Goal: Task Accomplishment & Management: Complete application form

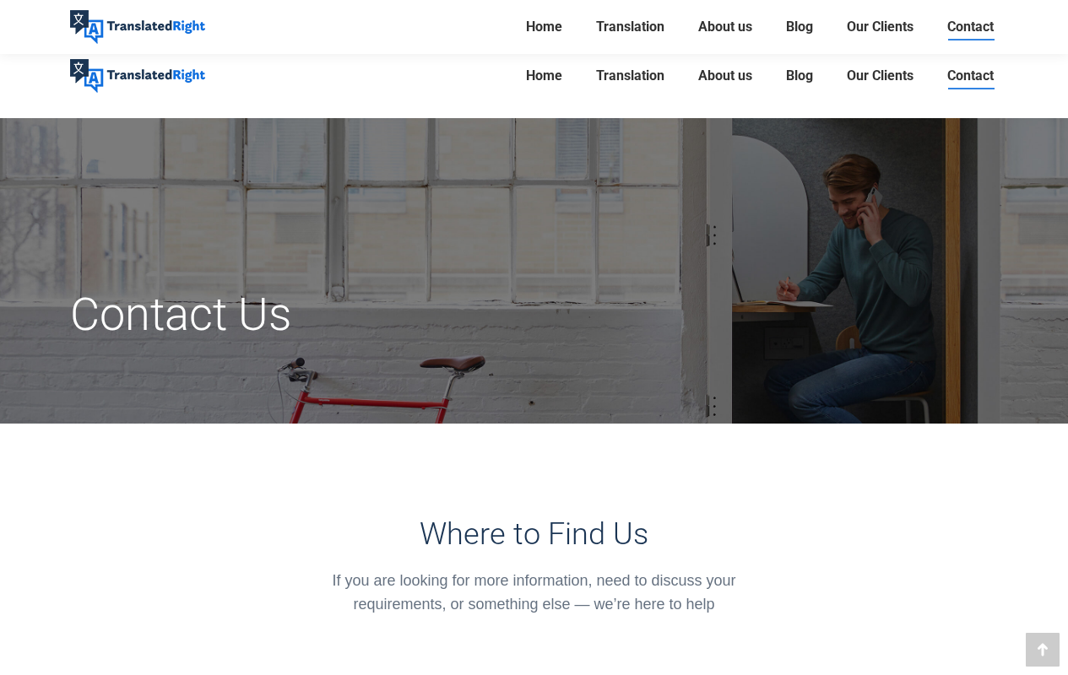
scroll to position [1326, 0]
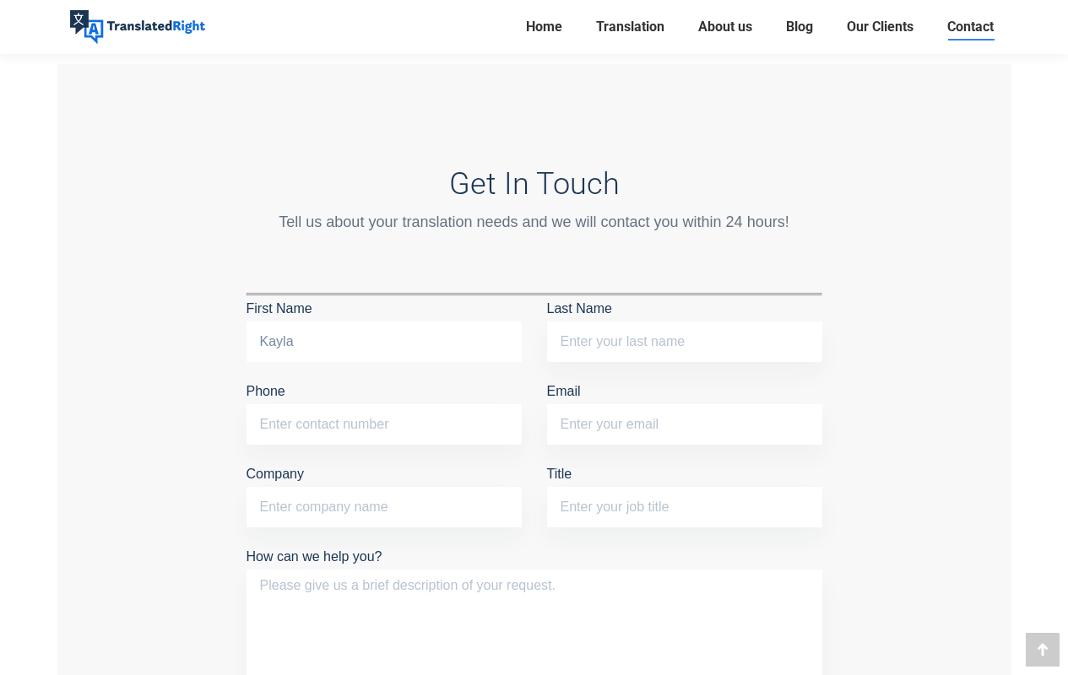
type input "Kayla"
type input "[PHONE_NUMBER]"
type input "[EMAIL_ADDRESS][DOMAIN_NAME]"
type input "[PERSON_NAME]"
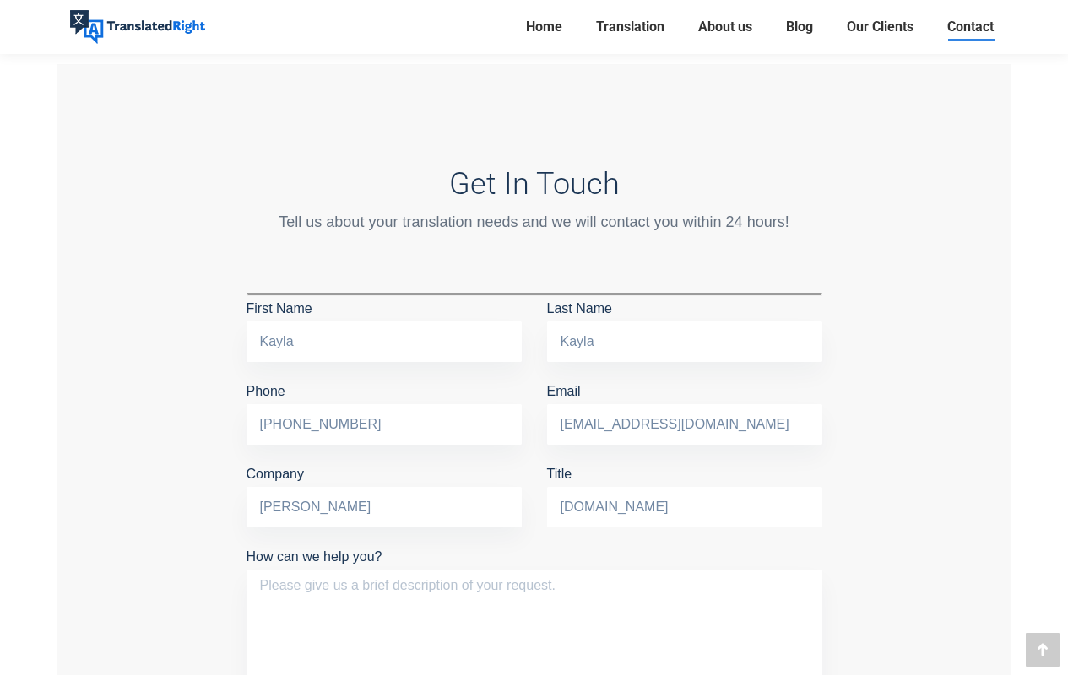
type input "[DOMAIN_NAME]"
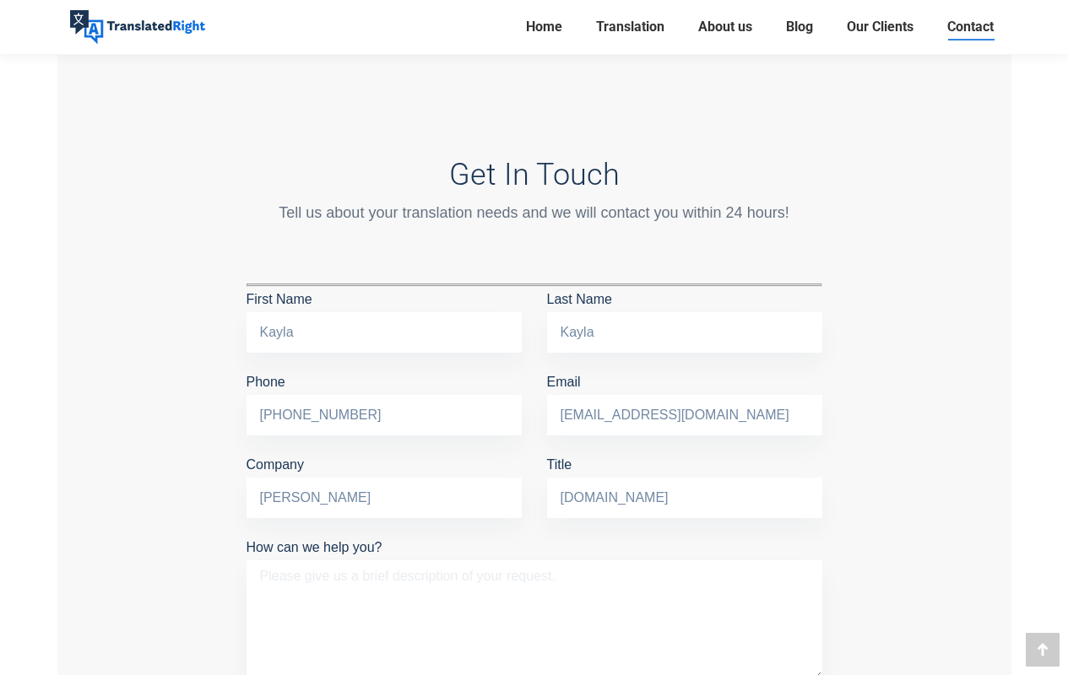
type textarea "Hi, Would you like to help your readers better understand the ins and outs of v…"
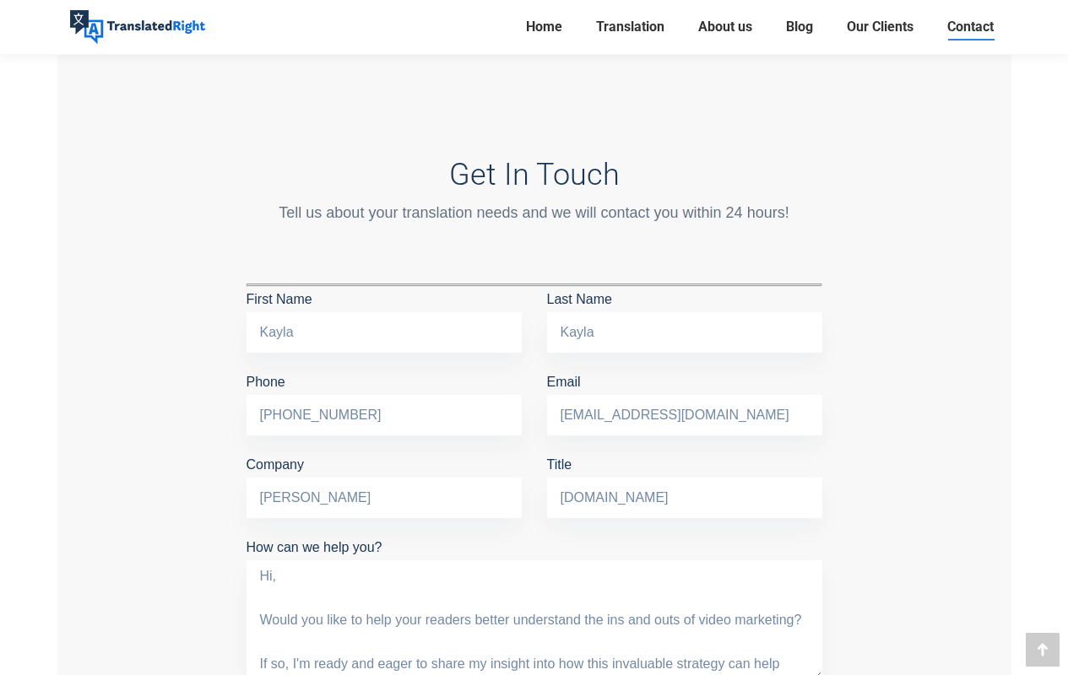
scroll to position [299, 0]
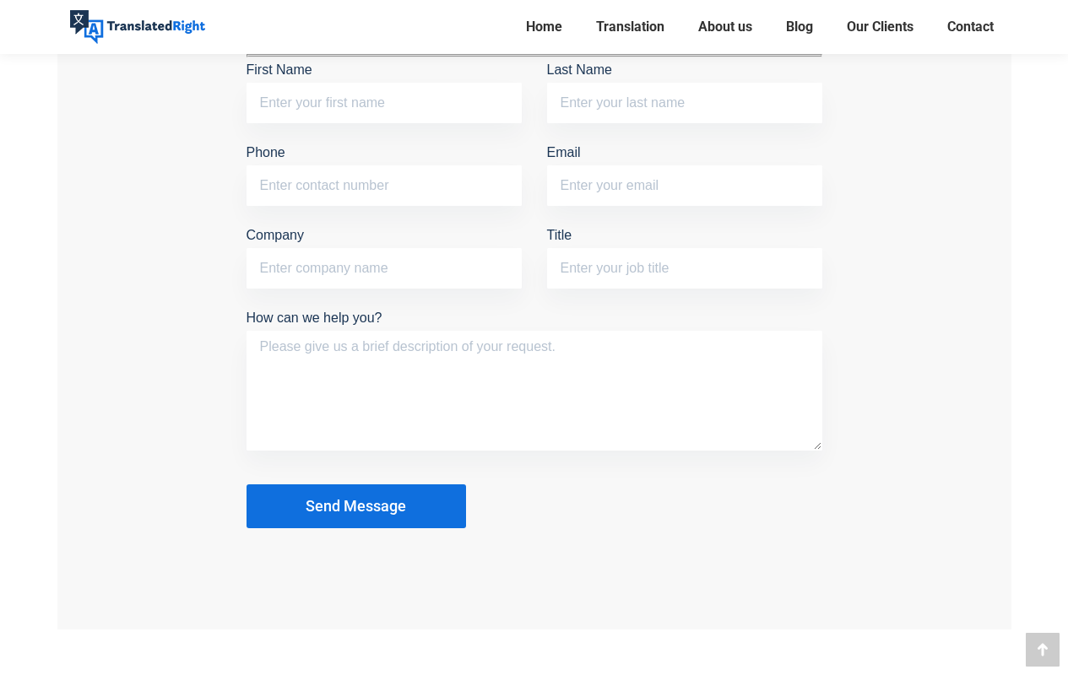
scroll to position [1565, 0]
